Goal: Task Accomplishment & Management: Use online tool/utility

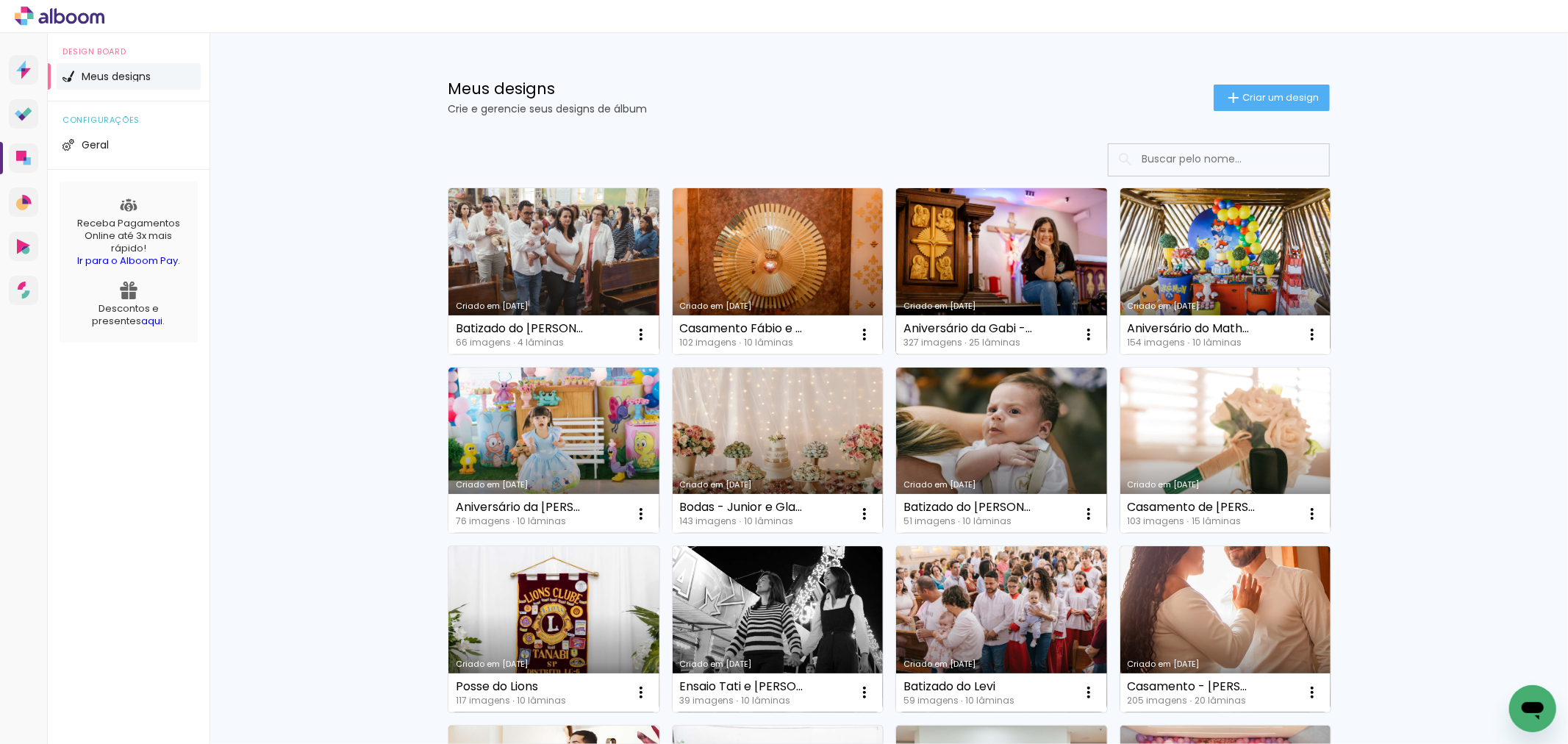
click at [931, 282] on link "Criado em [DATE]" at bounding box center [1002, 271] width 211 height 166
